Goal: Communication & Community: Ask a question

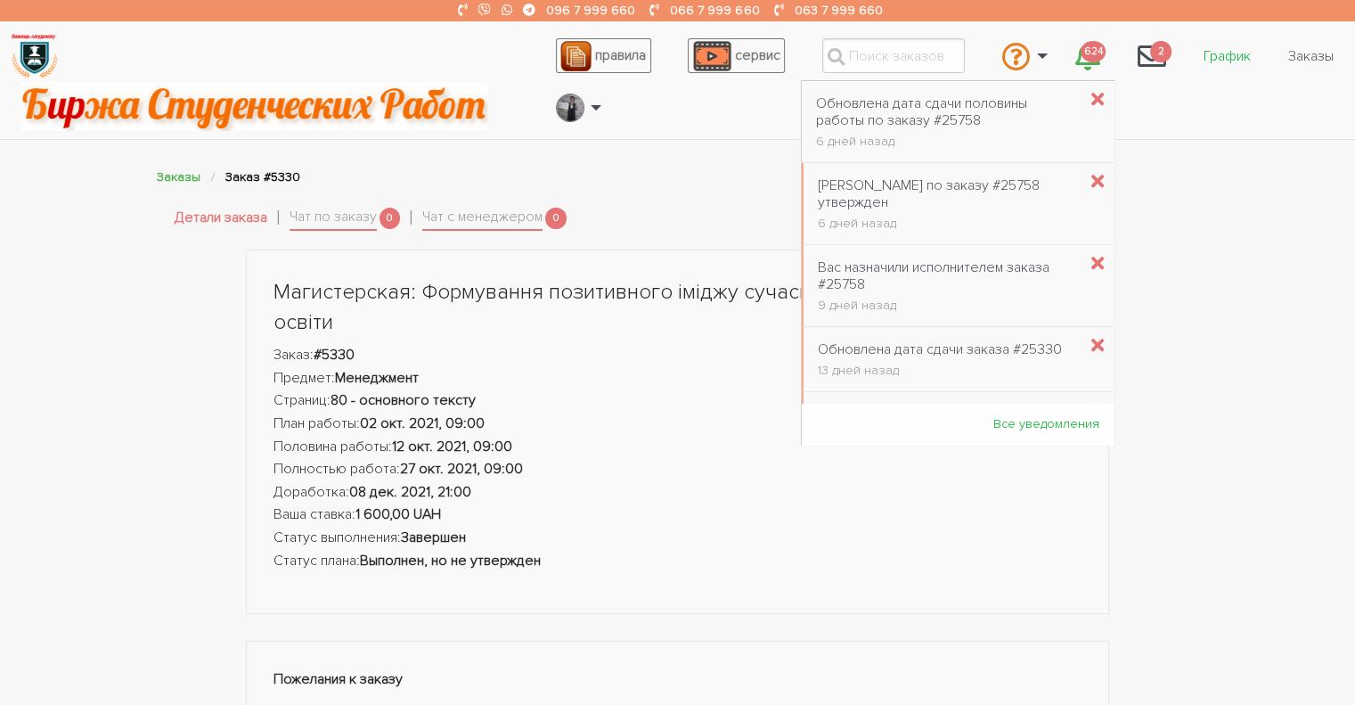
click at [1214, 60] on link "График" at bounding box center [1227, 56] width 76 height 34
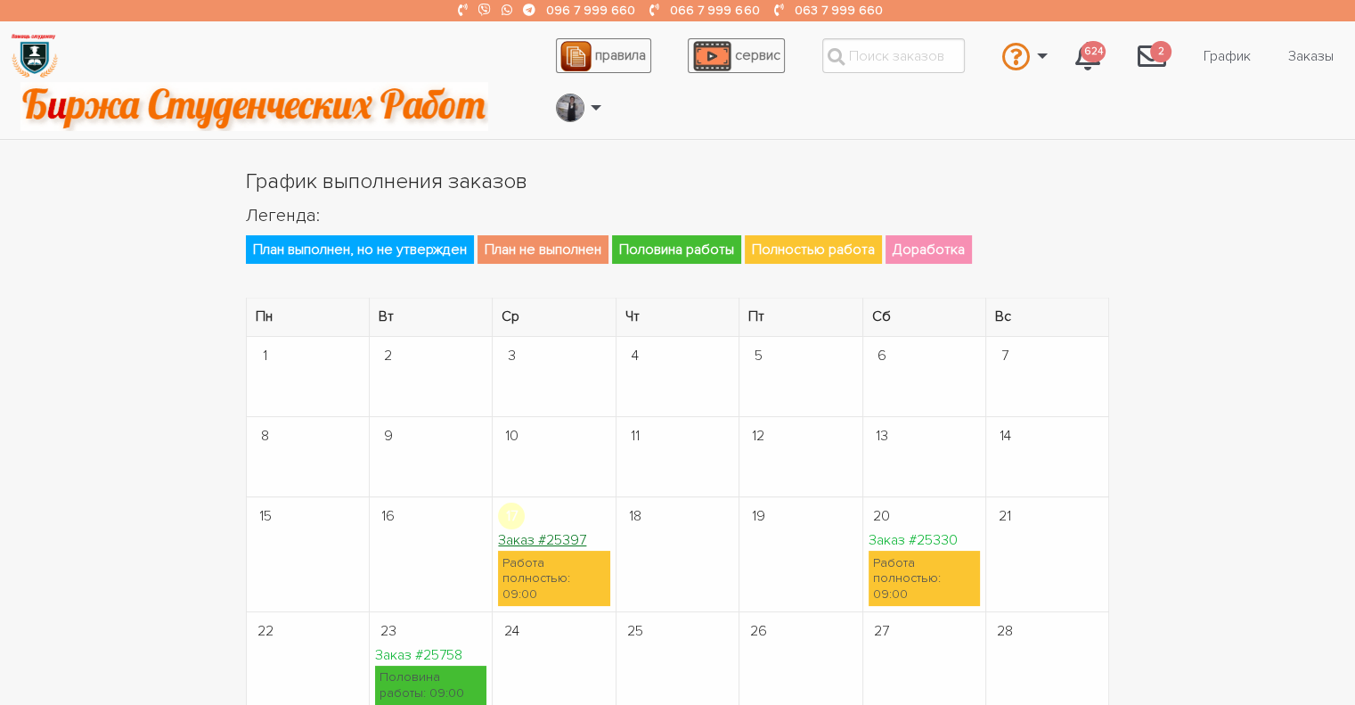
click at [512, 542] on link "Заказ #25397" at bounding box center [542, 540] width 88 height 18
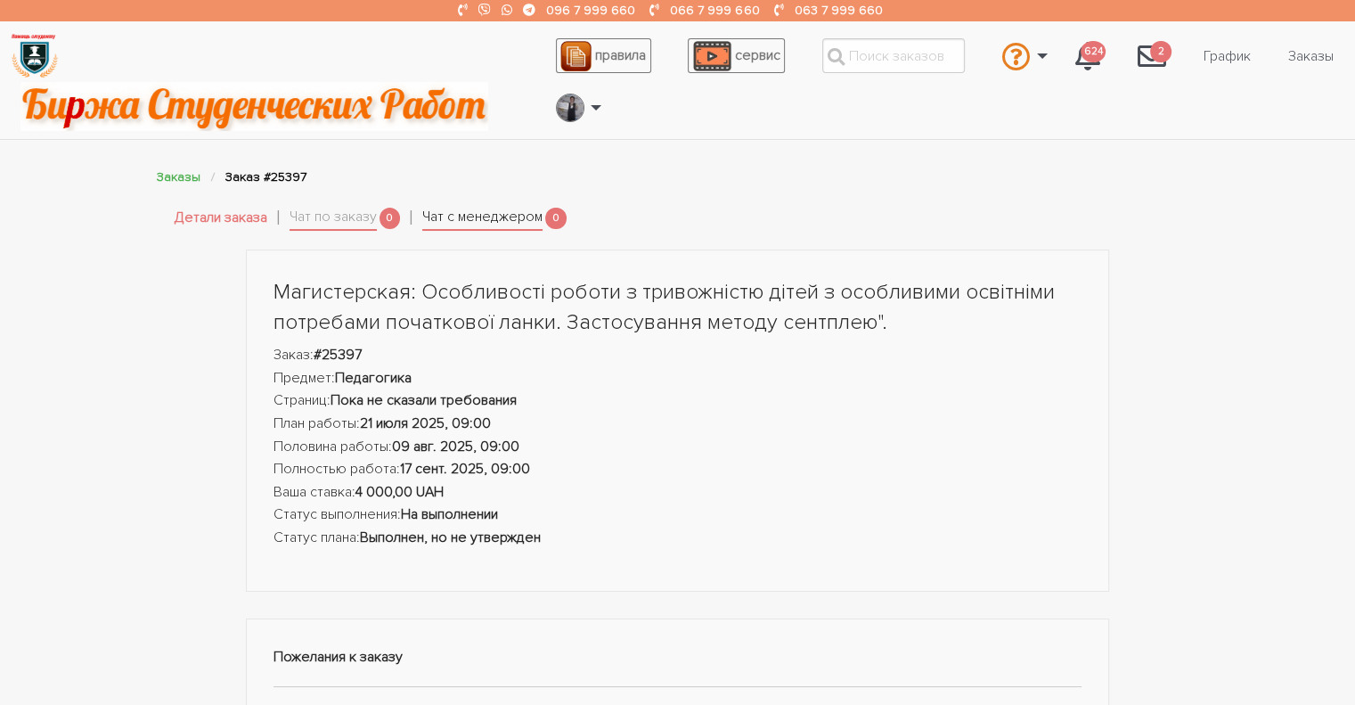
click at [507, 208] on link "Чат с менеджером" at bounding box center [482, 218] width 120 height 25
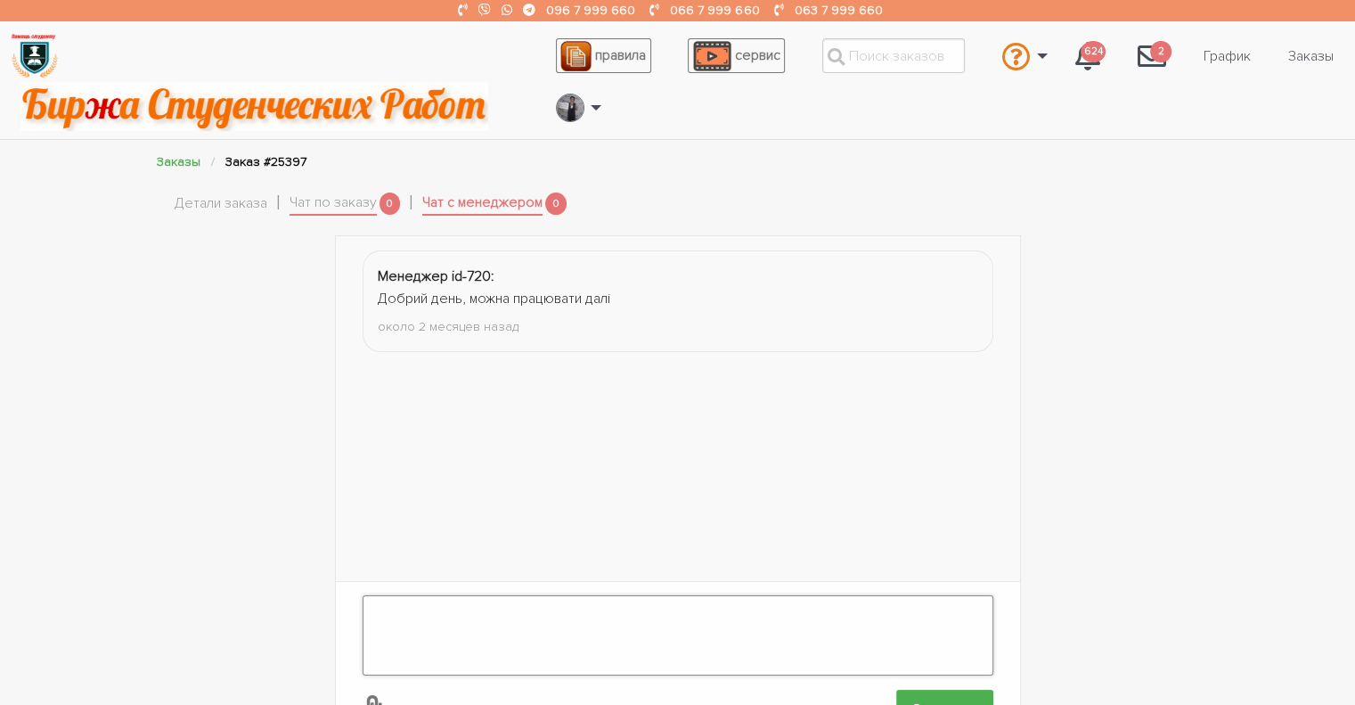
click at [477, 595] on textarea at bounding box center [678, 635] width 631 height 80
click at [624, 598] on textarea "Доброго дня! Заплуталася в датах. Будб ласка, перенесіть на завтра. Дуже прошу." at bounding box center [678, 635] width 631 height 80
type textarea "Доброго дня! Заплуталася в датах. Будь ласка, перенесіть на завтра. Дуже прошу."
click at [941, 689] on input "Отправить" at bounding box center [944, 709] width 97 height 40
